Goal: Find specific page/section: Locate a particular part of the current website

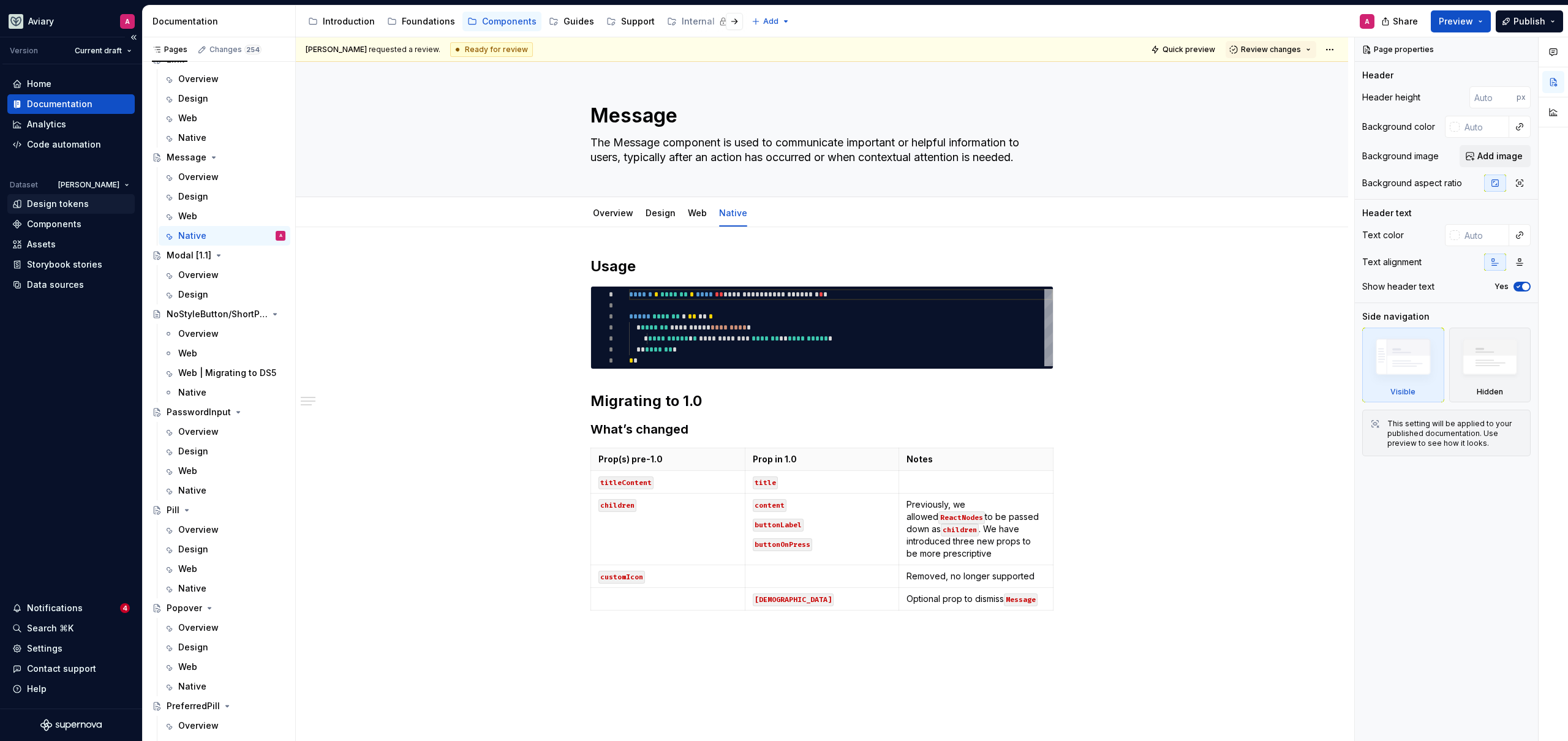
scroll to position [140, 0]
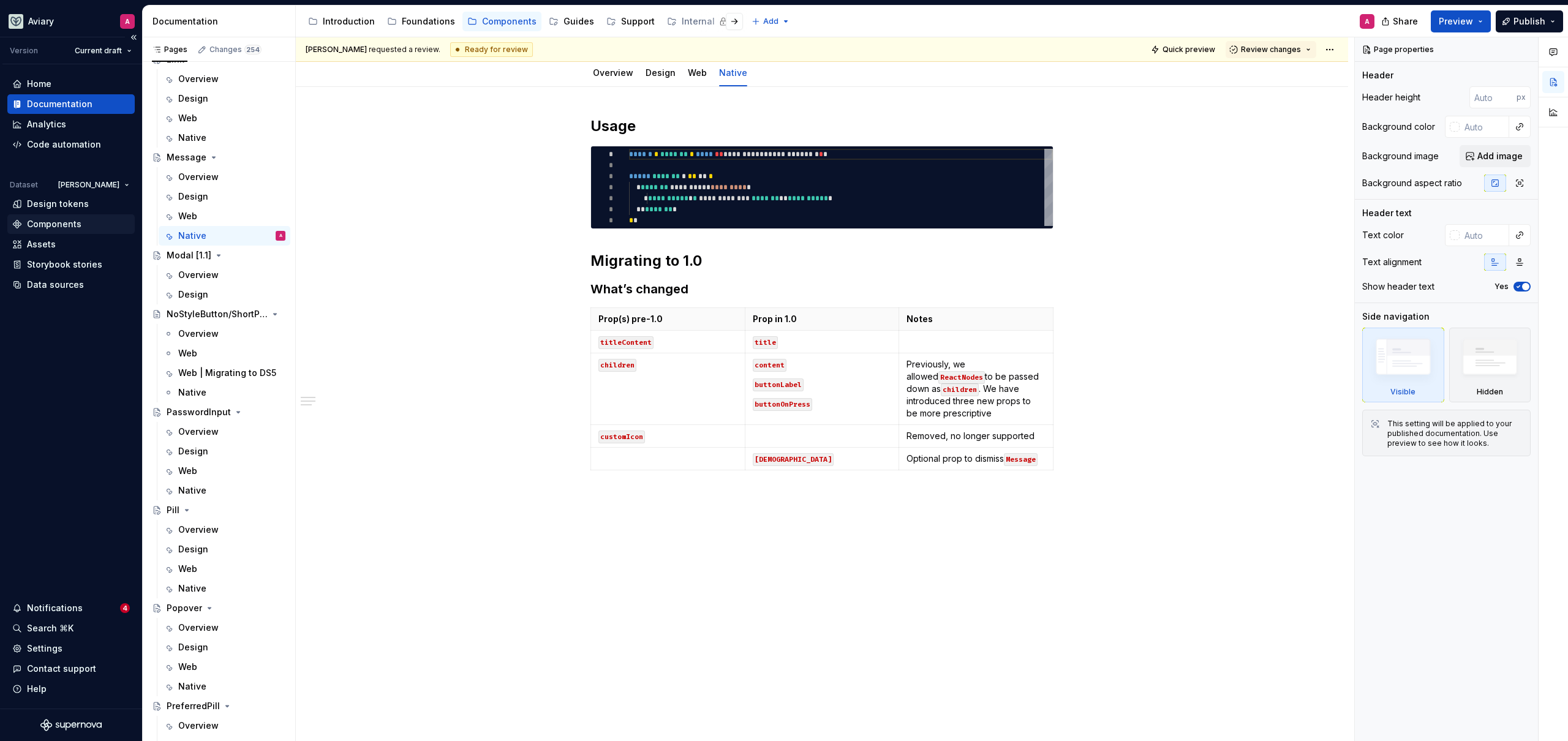
type textarea "*"
click at [55, 219] on div "Components" at bounding box center [54, 224] width 55 height 12
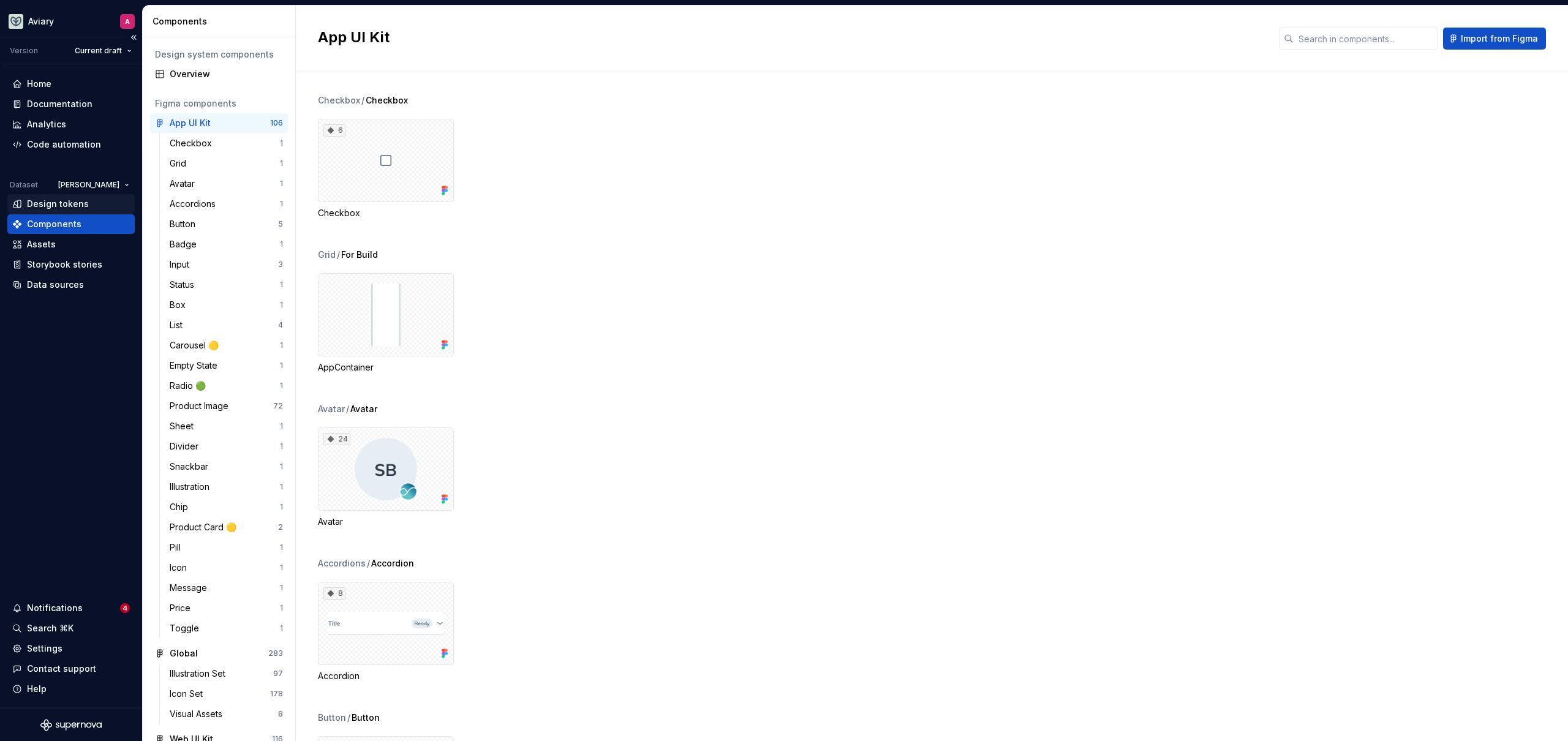
click at [62, 203] on div "Design tokens" at bounding box center [58, 204] width 62 height 12
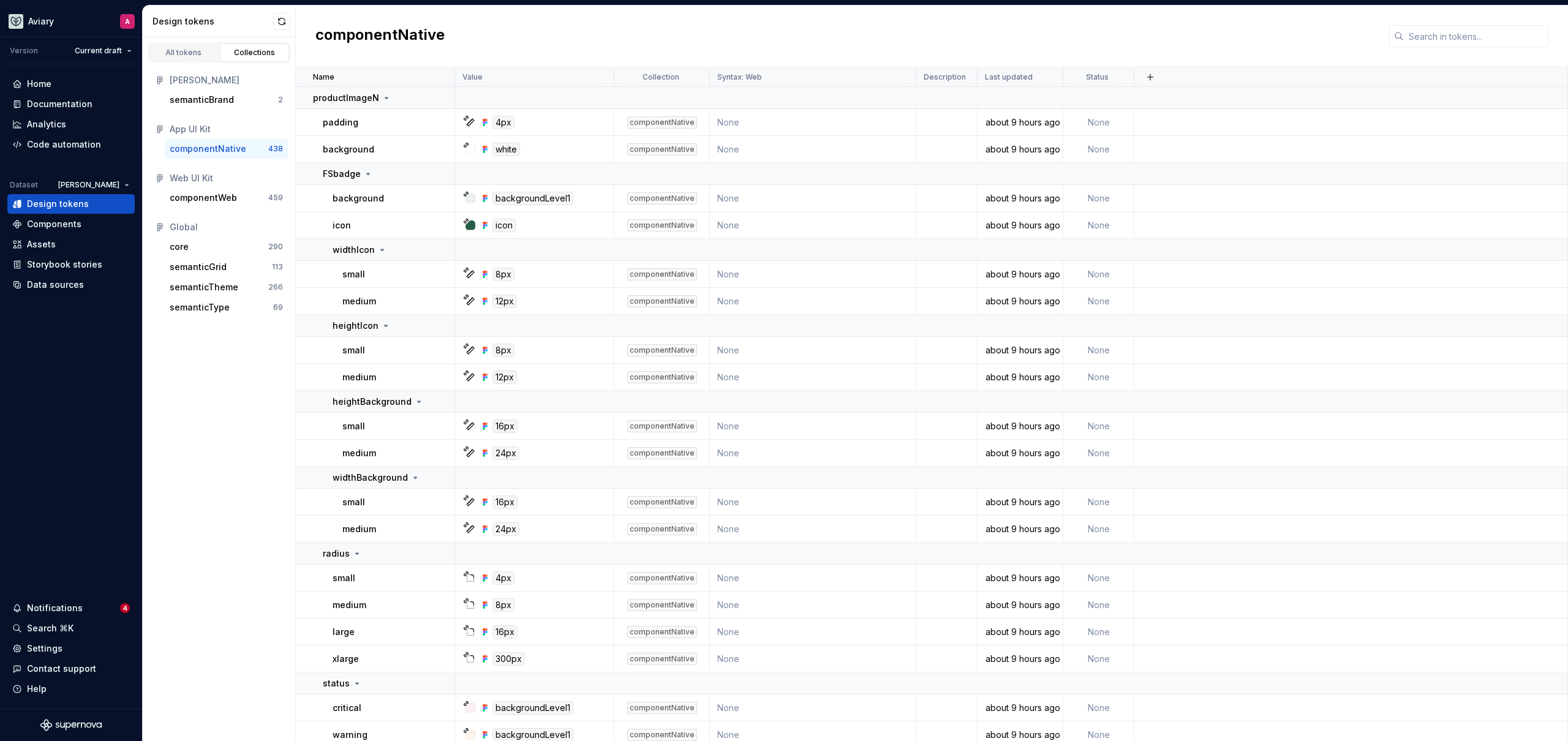
click at [211, 146] on div "componentNative" at bounding box center [208, 149] width 77 height 12
click at [1471, 43] on input "text" at bounding box center [1476, 36] width 145 height 22
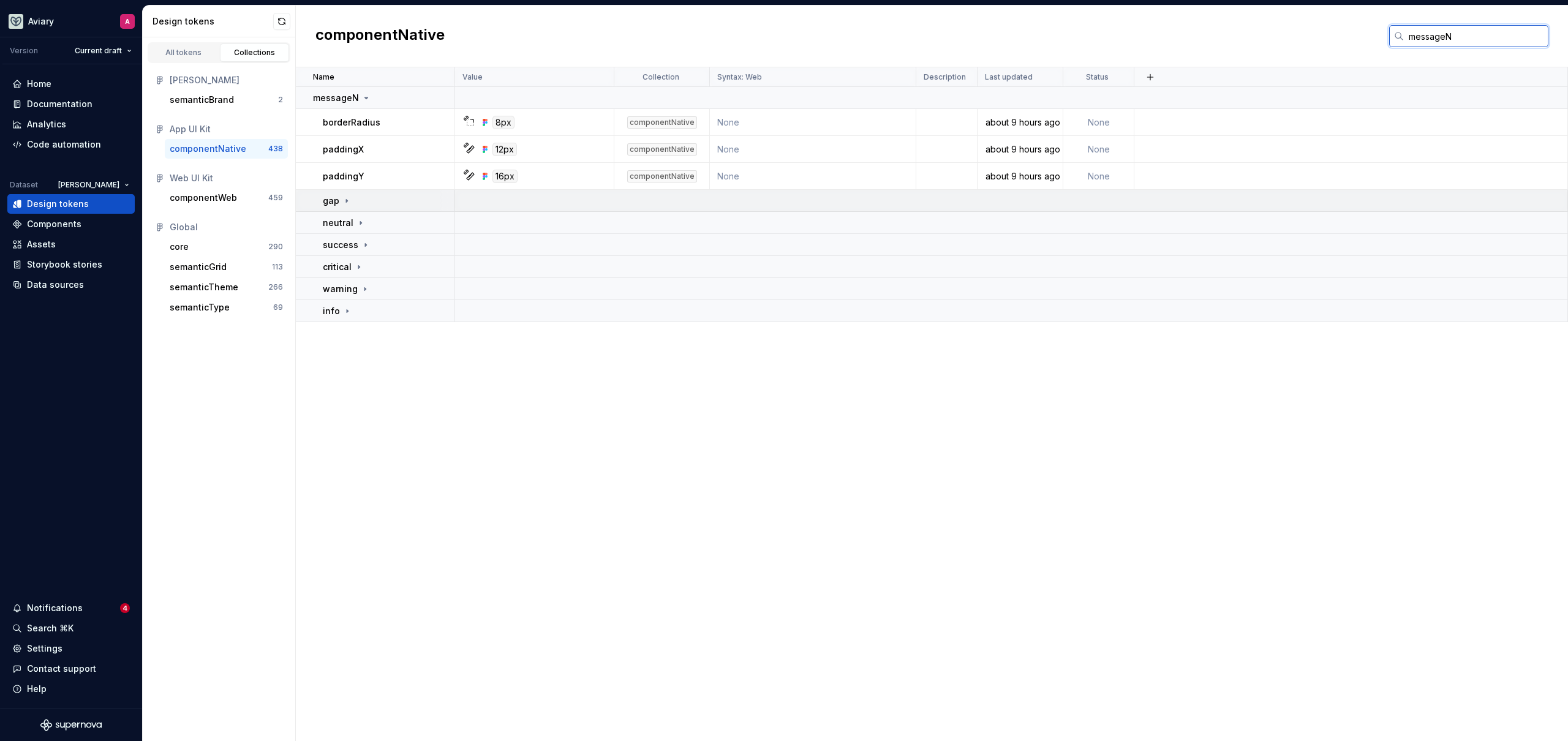
type input "messageN"
click at [354, 203] on div "gap" at bounding box center [388, 201] width 131 height 12
